Goal: Communication & Community: Participate in discussion

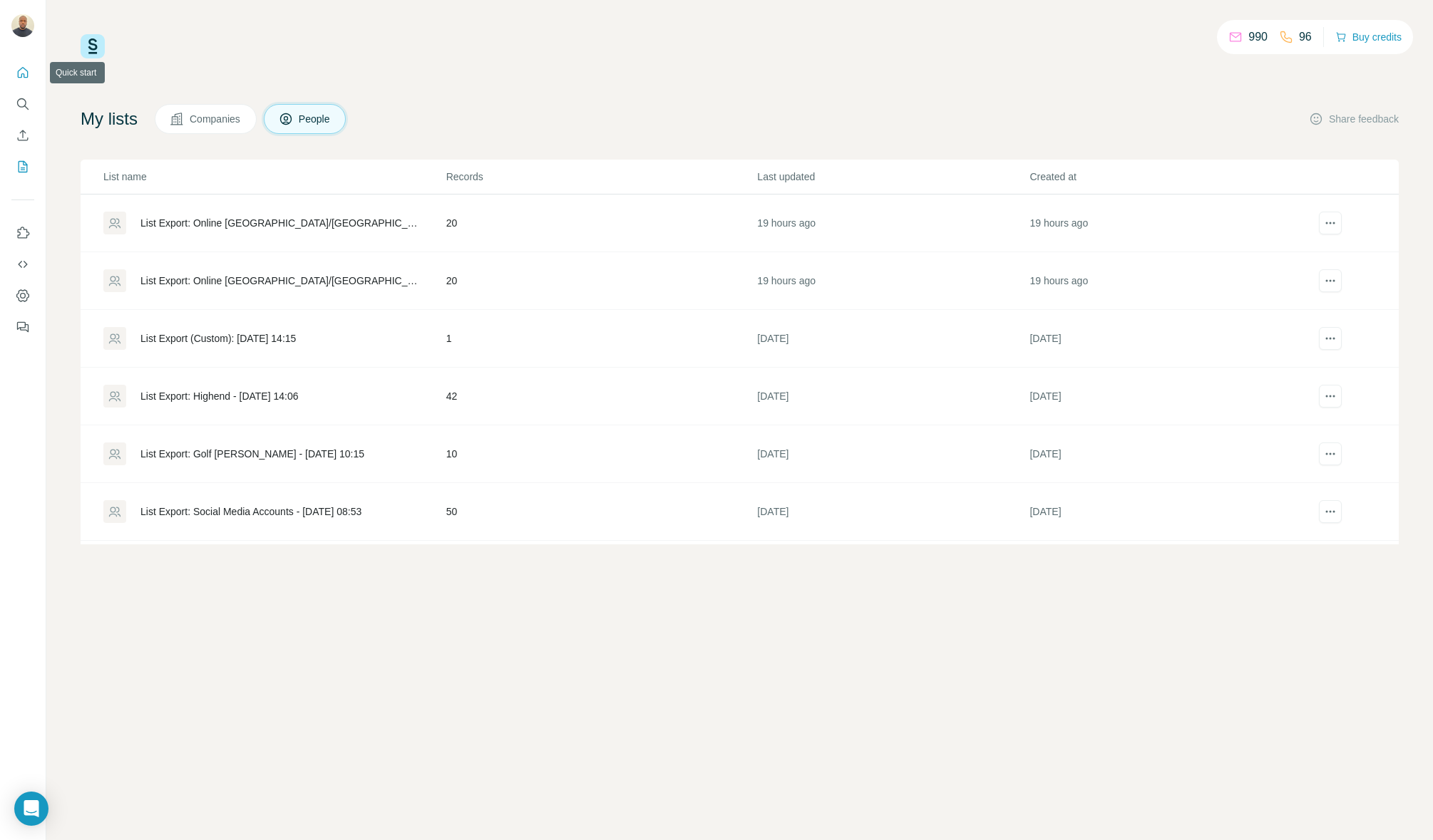
click at [30, 80] on button "Quick start" at bounding box center [23, 72] width 23 height 25
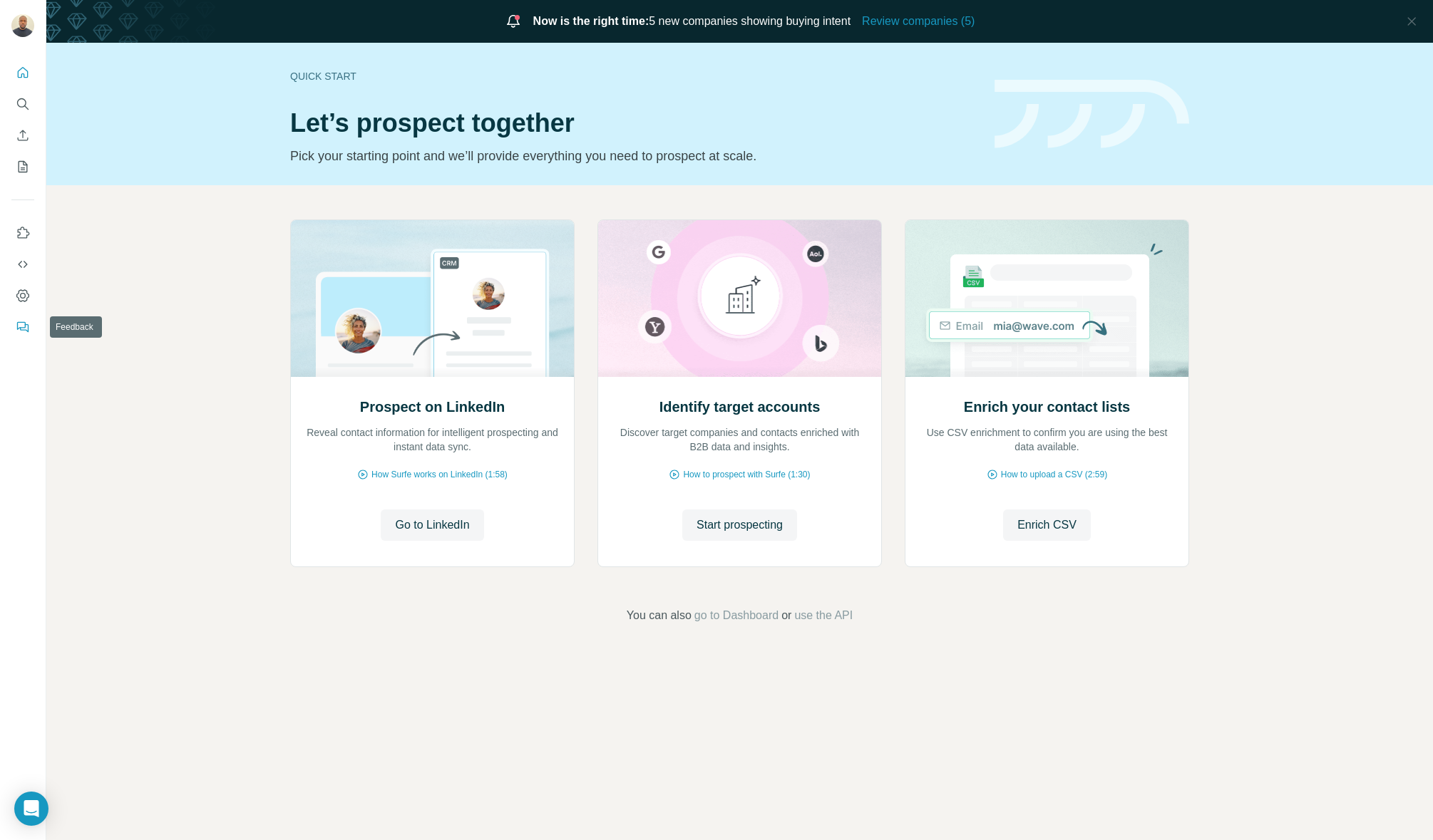
click at [27, 325] on icon "Feedback" at bounding box center [24, 329] width 8 height 8
click at [22, 80] on button "Quick start" at bounding box center [23, 72] width 23 height 25
click at [26, 85] on button "Quick start" at bounding box center [23, 72] width 23 height 25
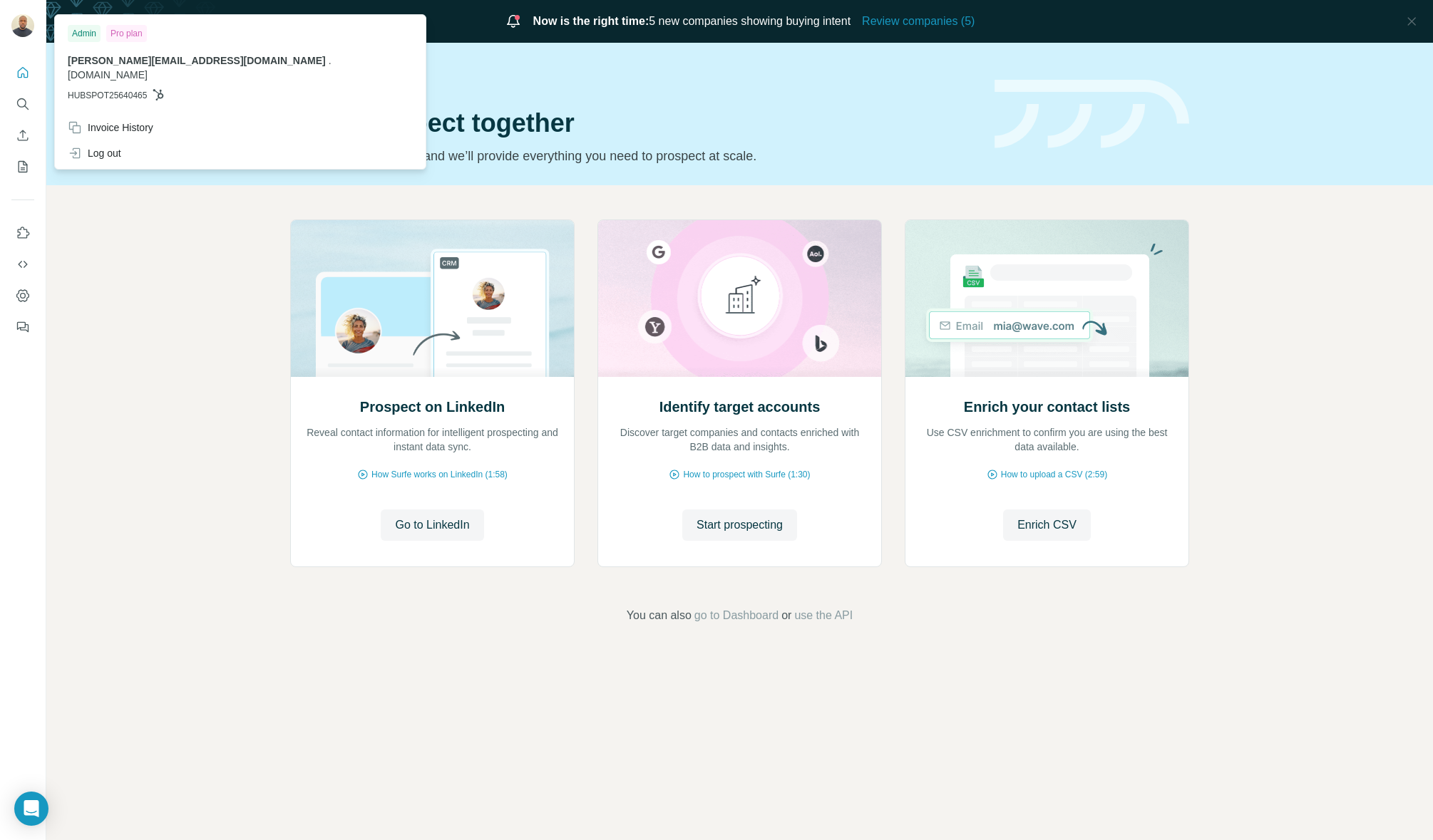
click at [30, 35] on div at bounding box center [23, 26] width 23 height 25
click at [21, 111] on button "Search" at bounding box center [23, 104] width 23 height 25
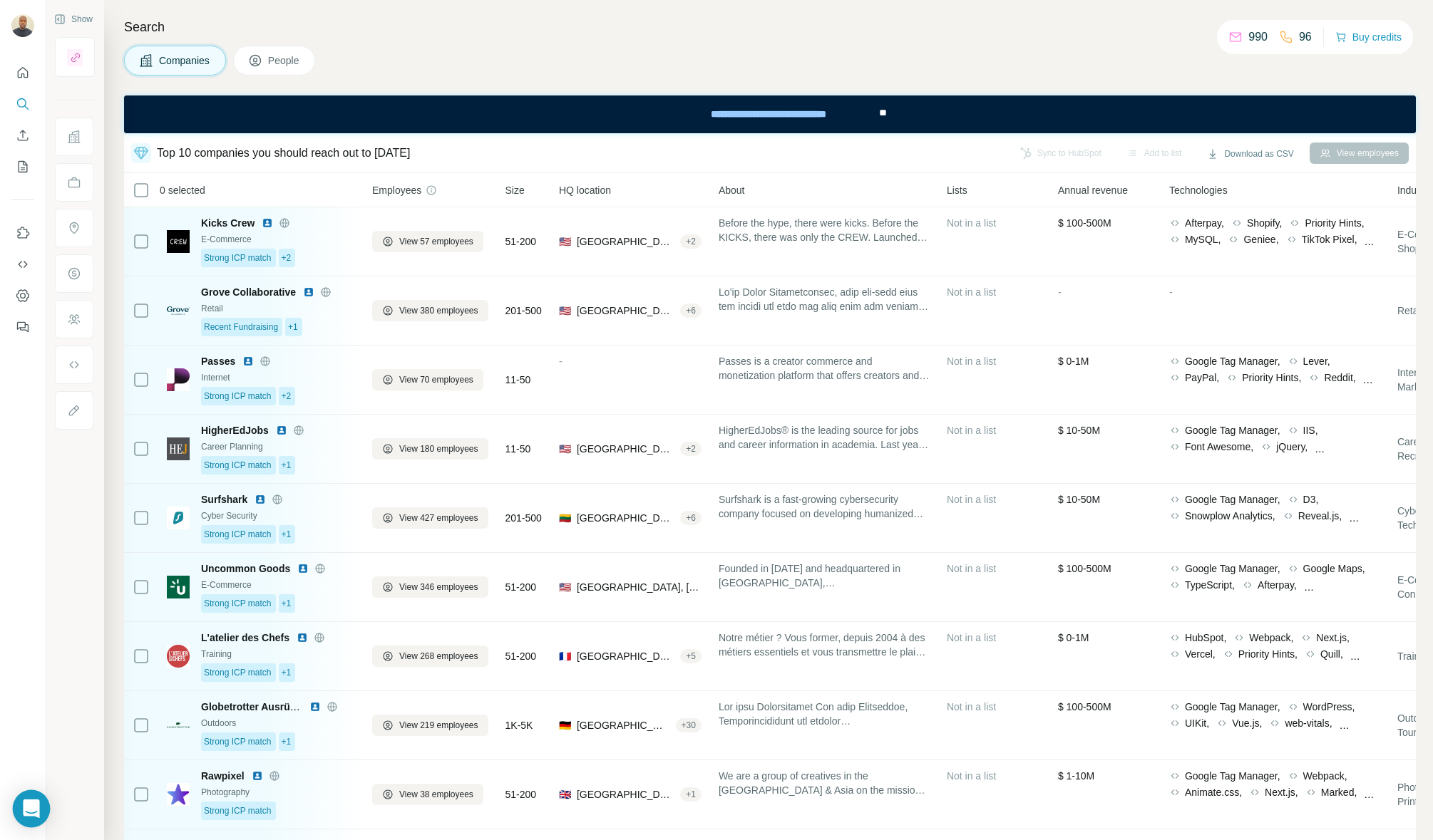
click at [24, 808] on icon "Open Intercom Messenger" at bounding box center [31, 809] width 16 height 19
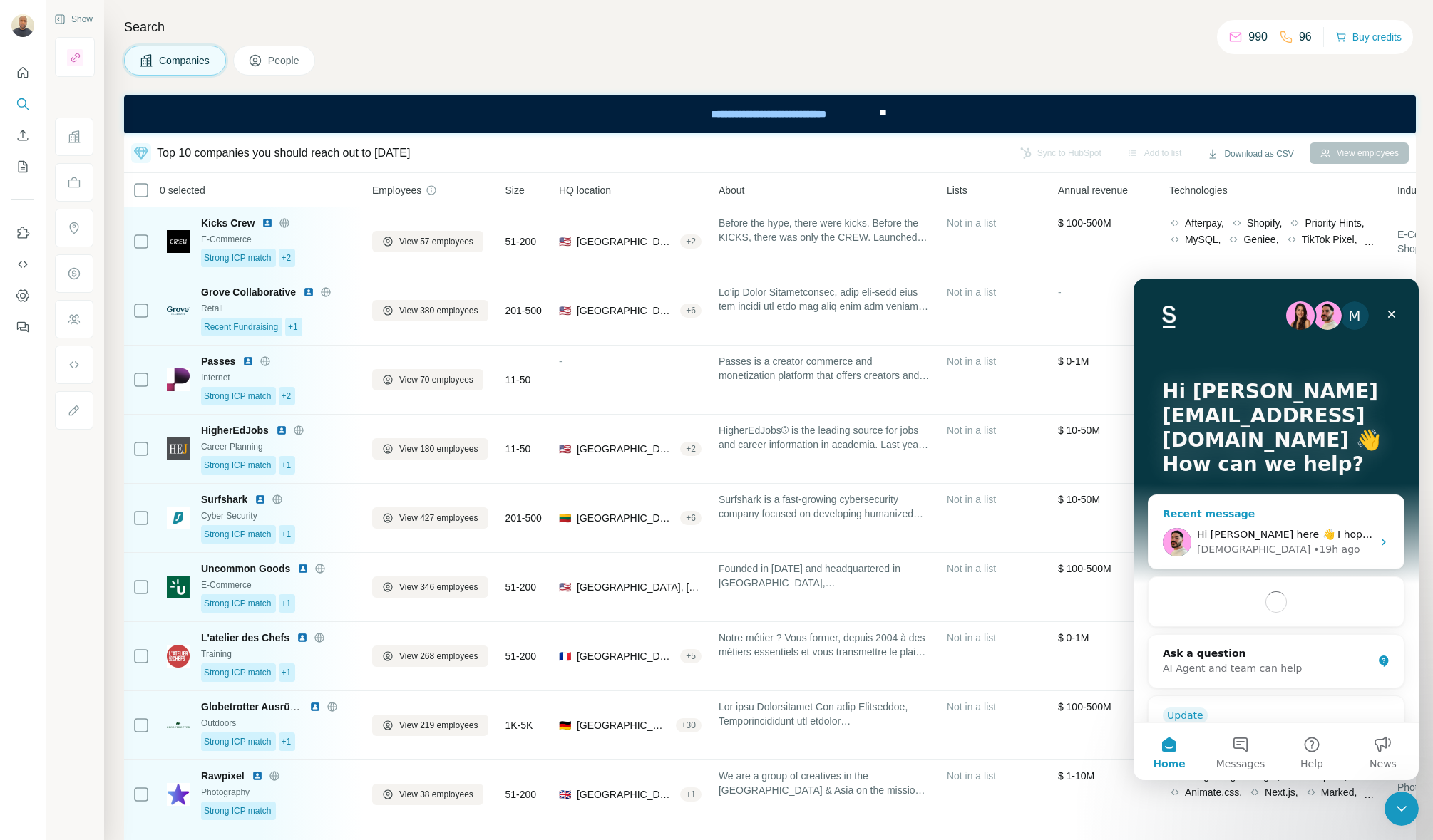
click at [1313, 548] on div "• 19h ago" at bounding box center [1336, 550] width 46 height 15
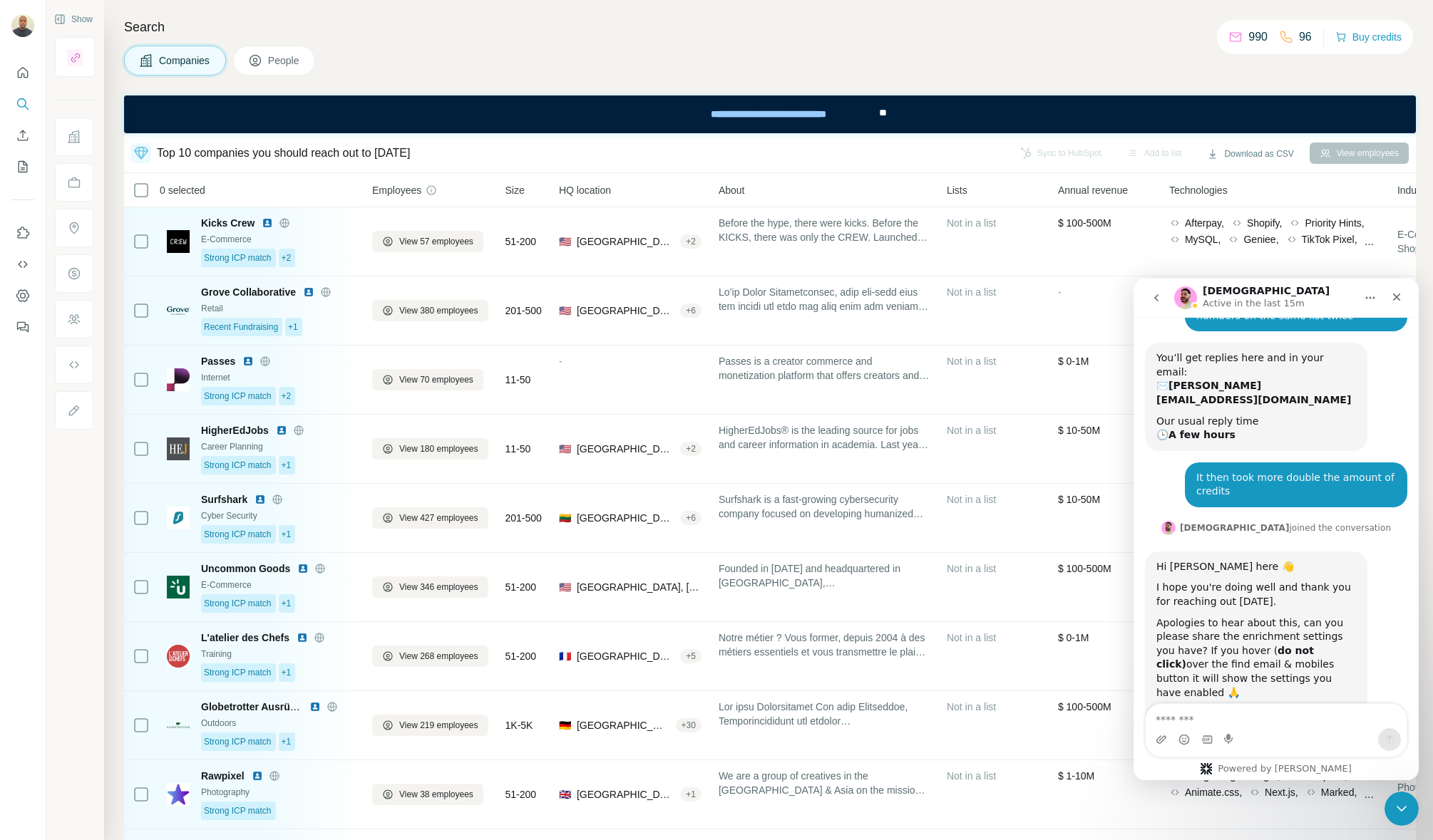
scroll to position [325, 0]
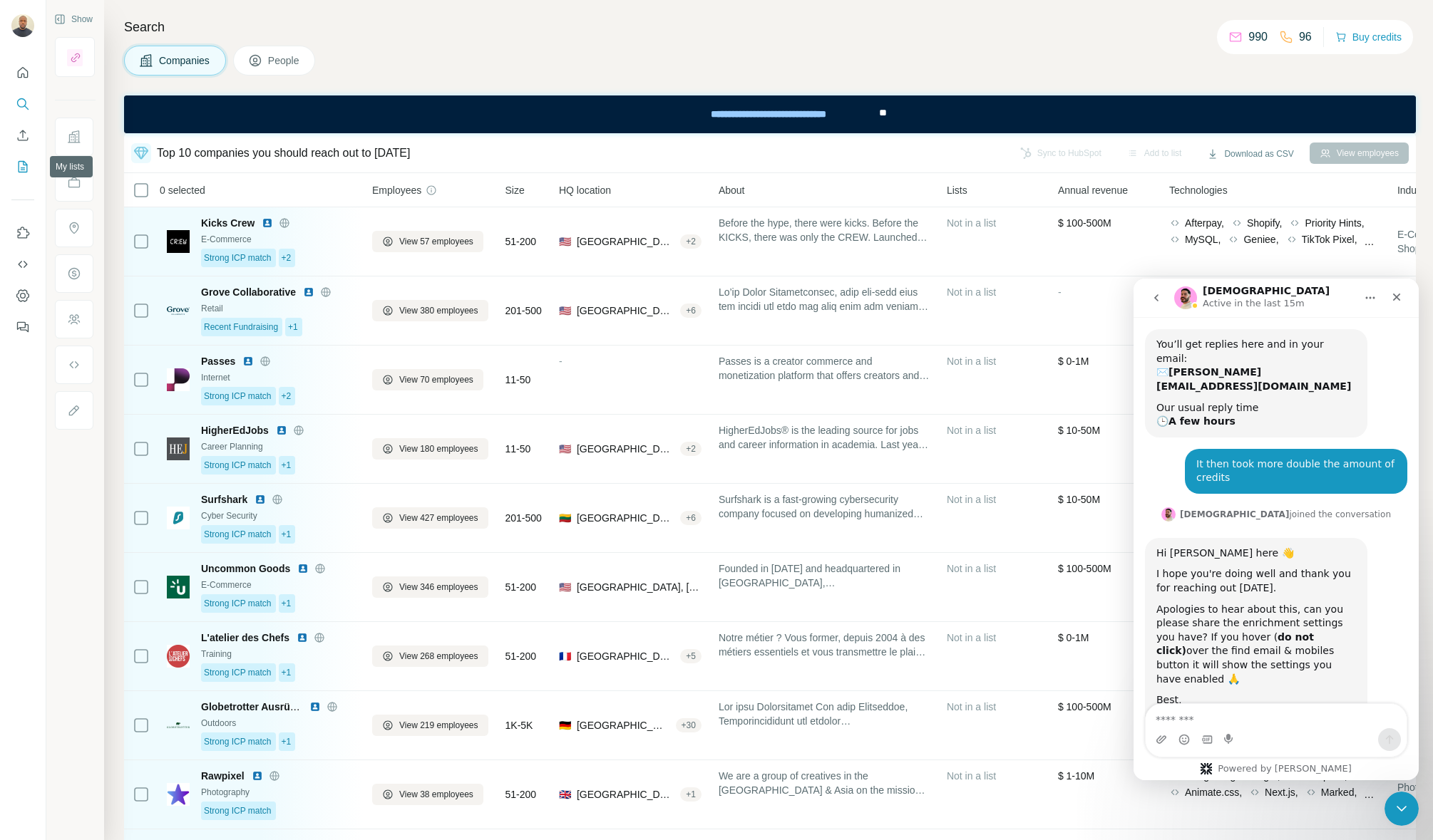
click at [30, 166] on icon "My lists" at bounding box center [22, 166] width 14 height 14
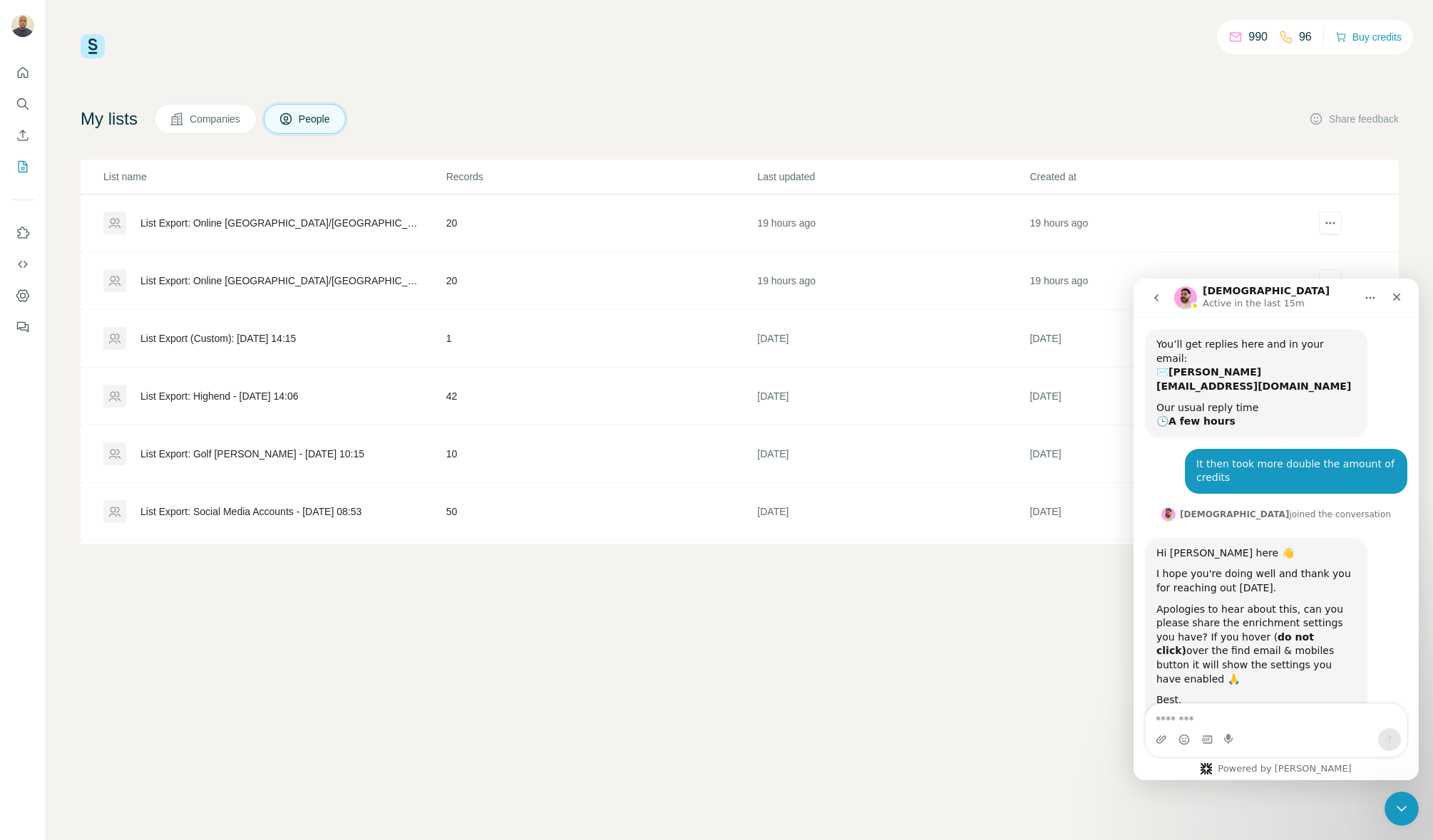
click at [332, 225] on div "List Export: Online [GEOGRAPHIC_DATA]/[GEOGRAPHIC_DATA] - [DATE] 13:46" at bounding box center [281, 223] width 281 height 14
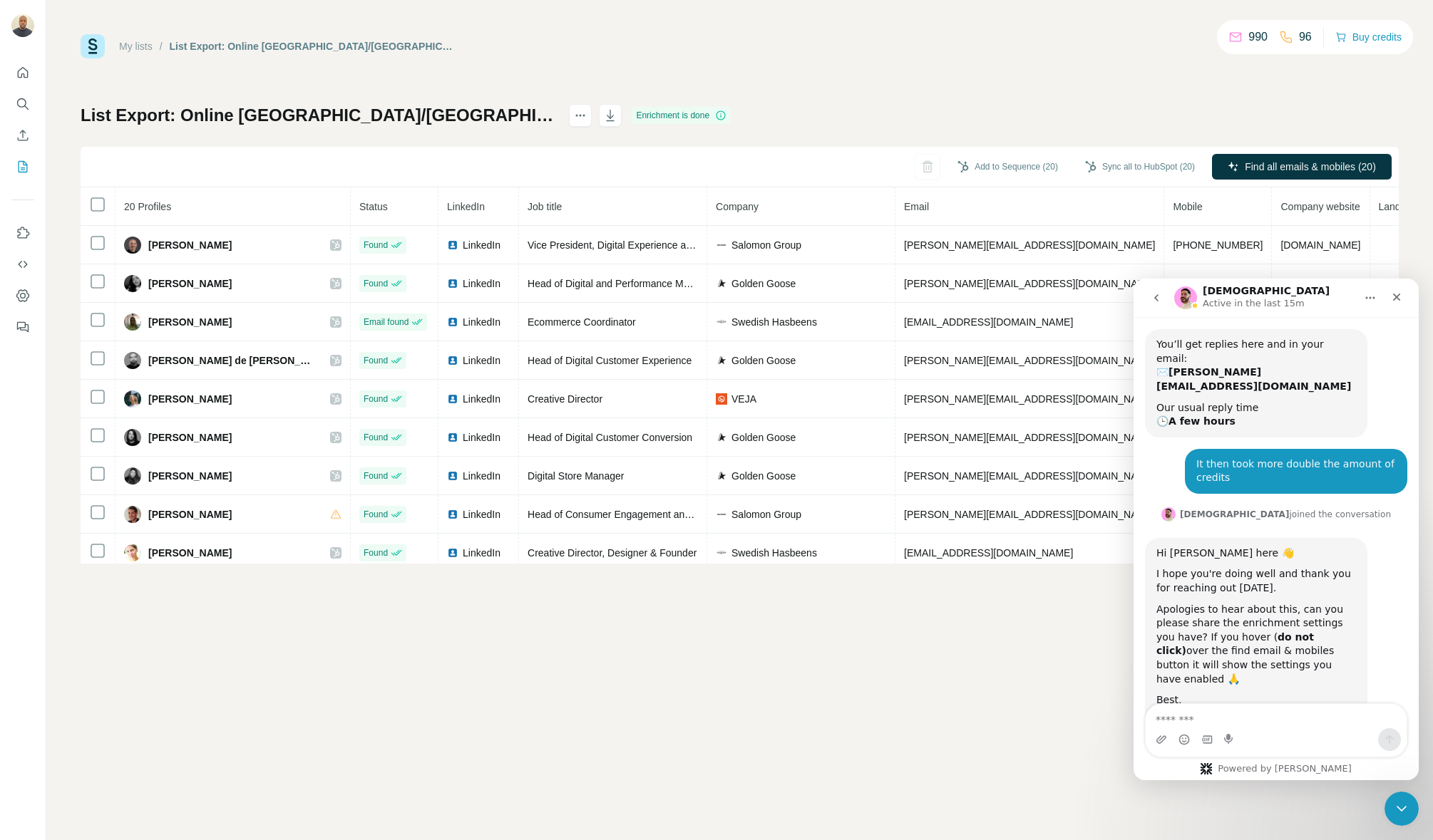
click at [1155, 302] on icon "go back" at bounding box center [1156, 298] width 12 height 12
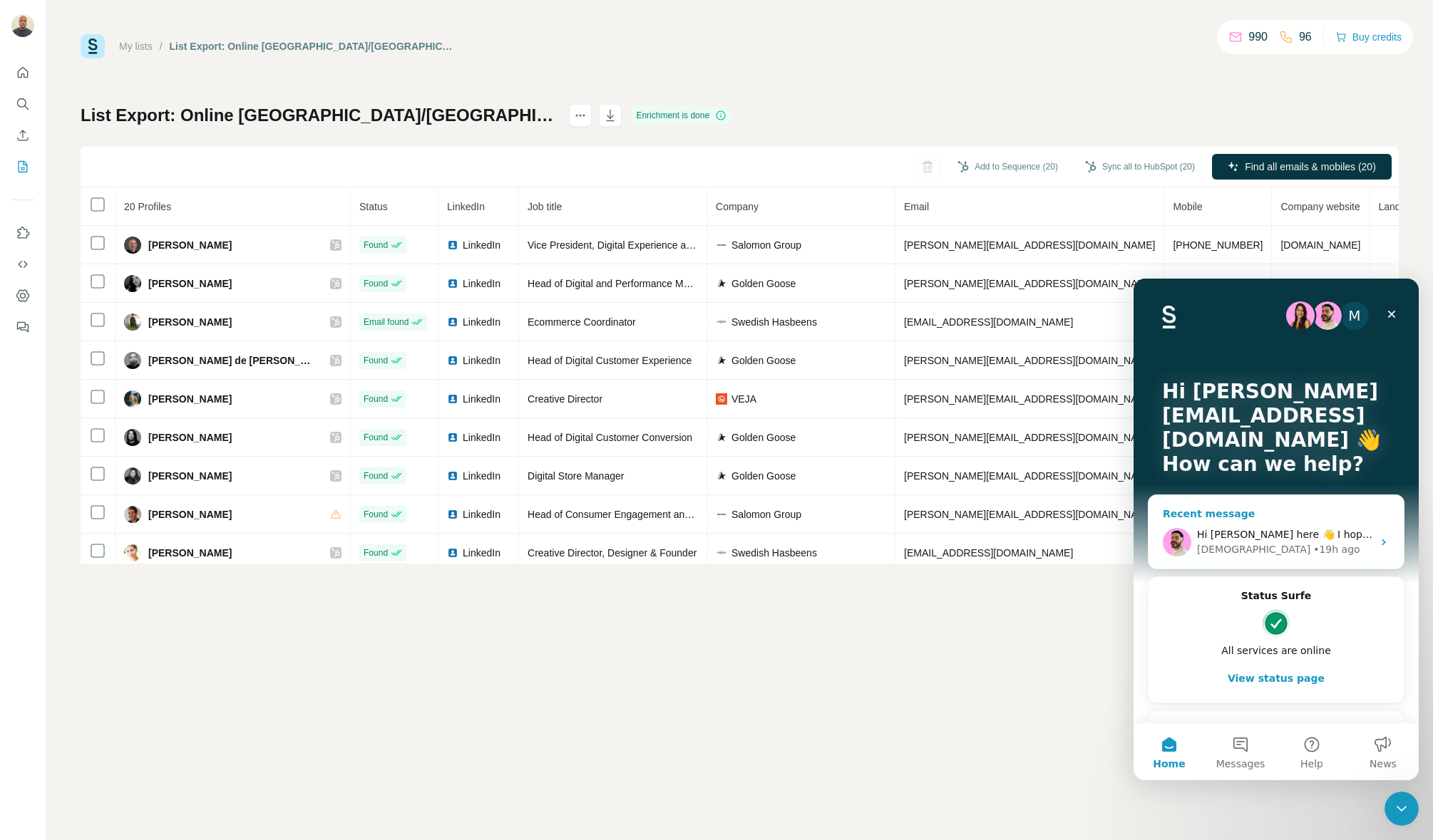
click at [1223, 528] on div "Hi [PERSON_NAME] here 👋 I hope you're doing well and thank you for reaching out…" at bounding box center [1284, 535] width 175 height 15
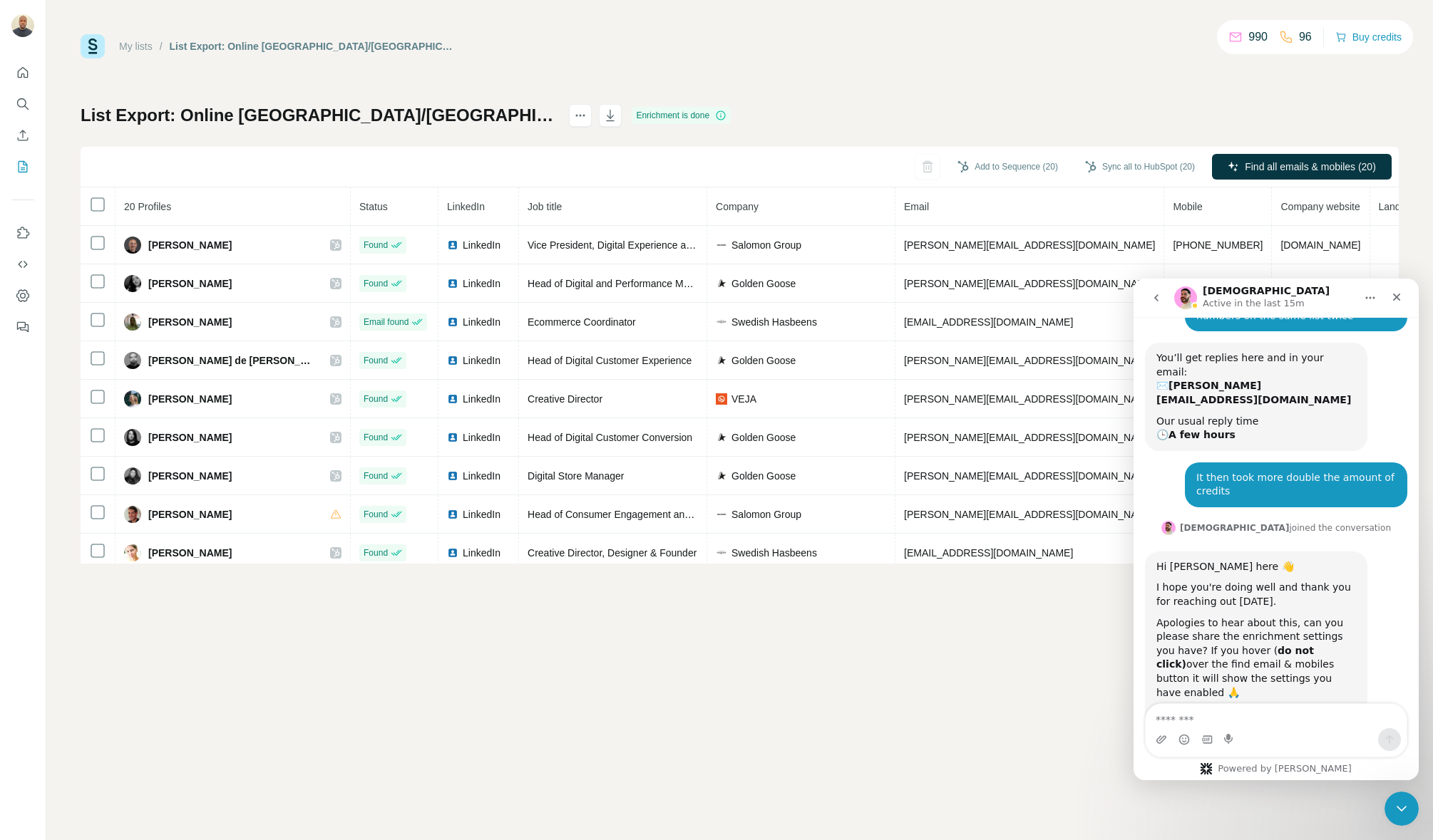
scroll to position [325, 0]
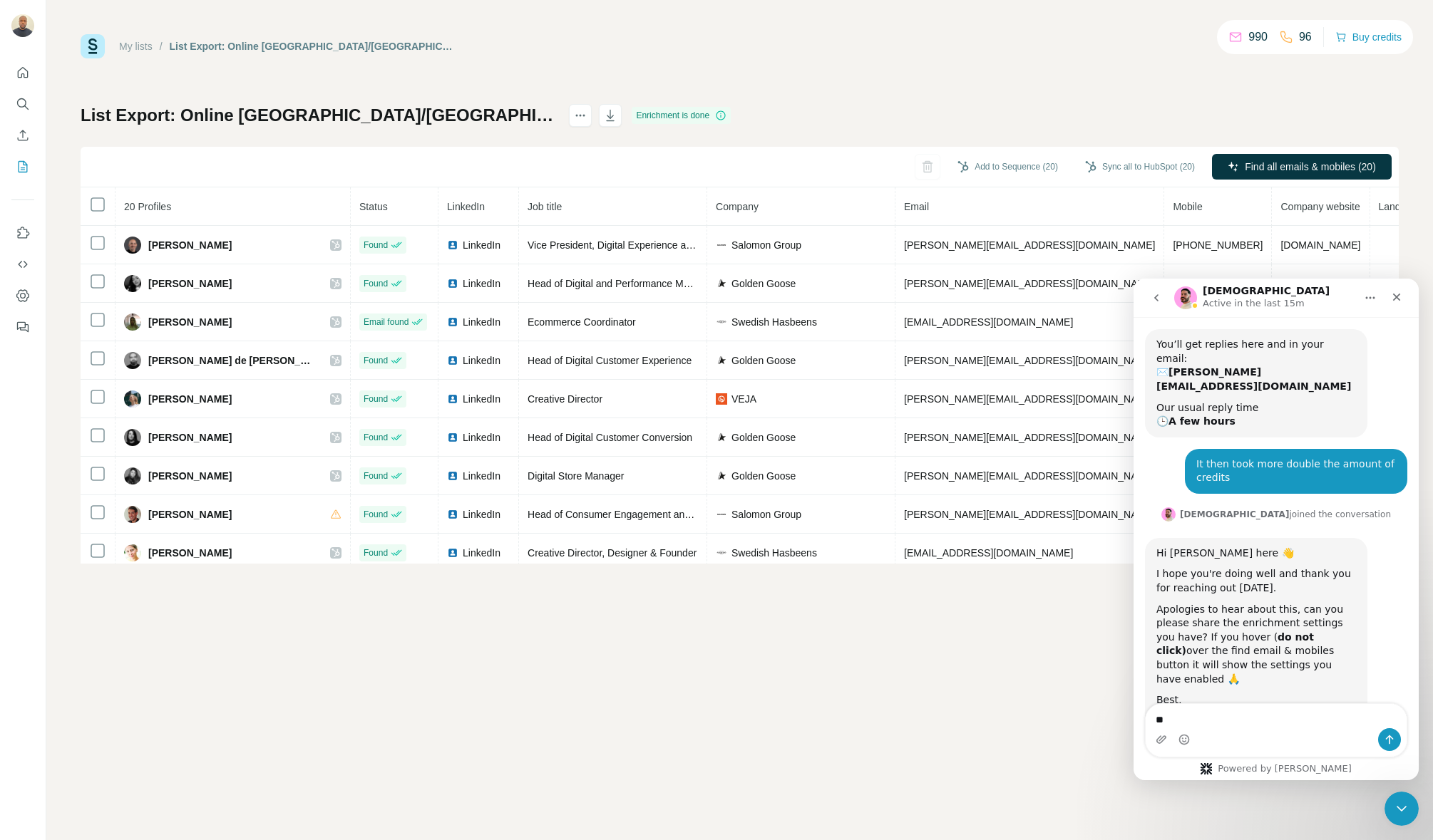
type textarea "*"
type textarea "**********"
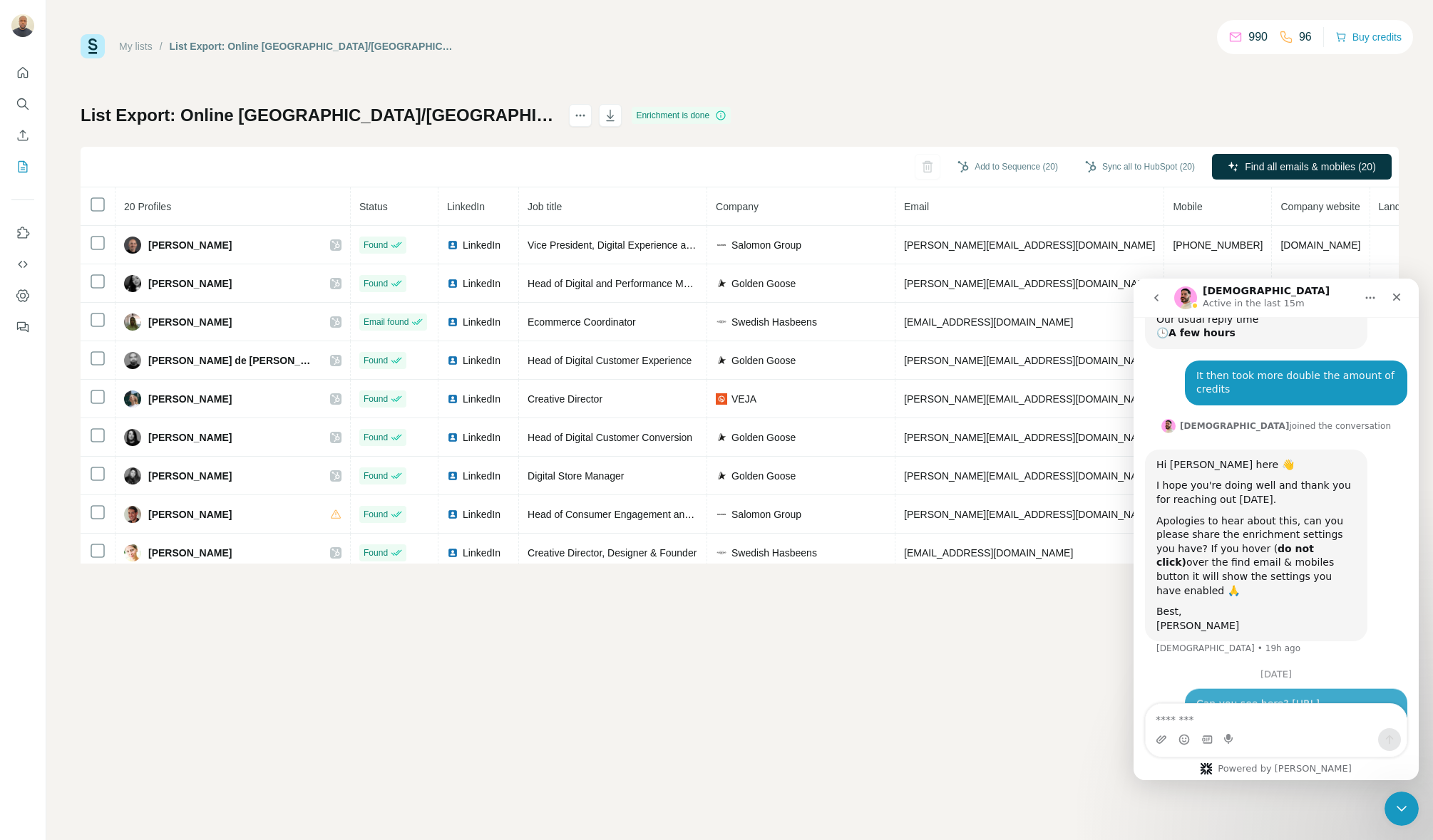
scroll to position [414, 0]
